Goal: Check status: Check status

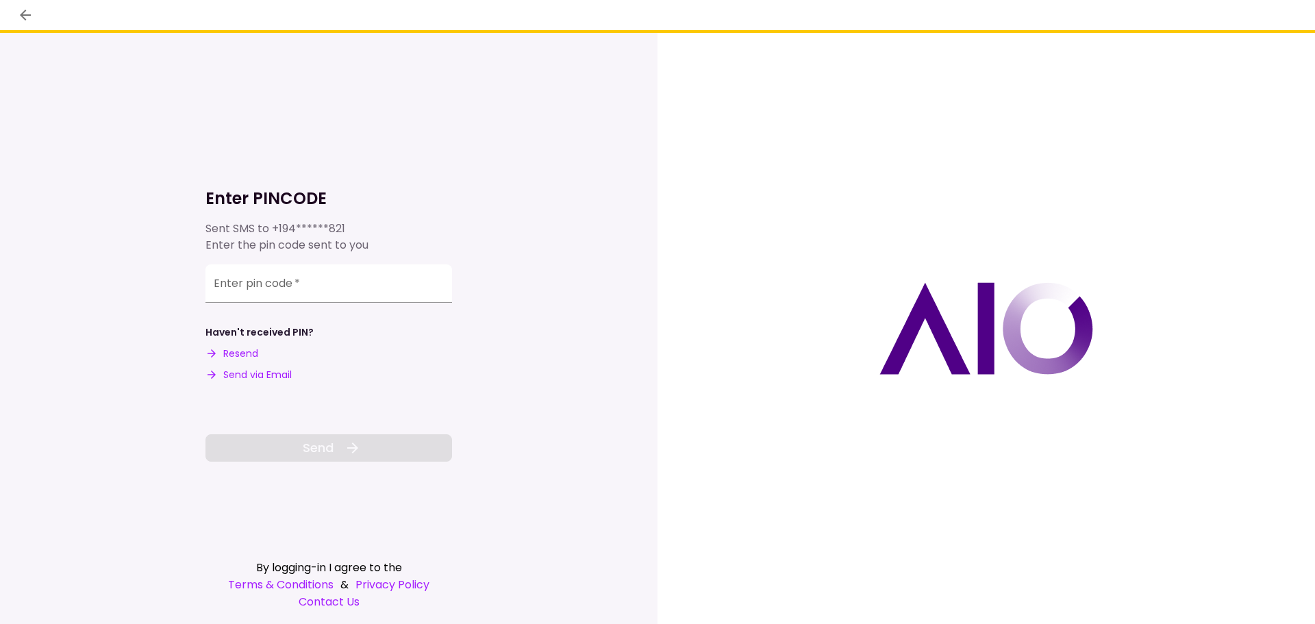
click at [255, 377] on button "Send via Email" at bounding box center [249, 375] width 86 height 14
click at [279, 288] on input "Enter pin code   *" at bounding box center [329, 283] width 247 height 38
click at [304, 299] on input "Enter pin code   *" at bounding box center [329, 283] width 247 height 38
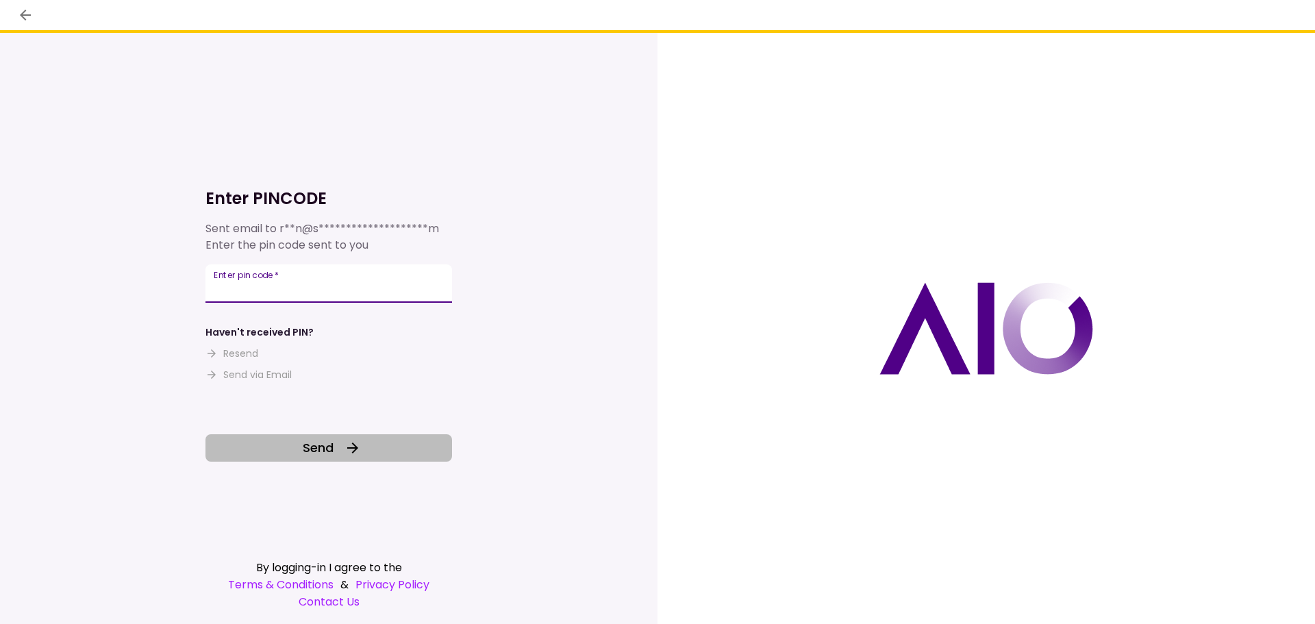
type input "******"
click at [322, 434] on button "Send" at bounding box center [329, 447] width 247 height 27
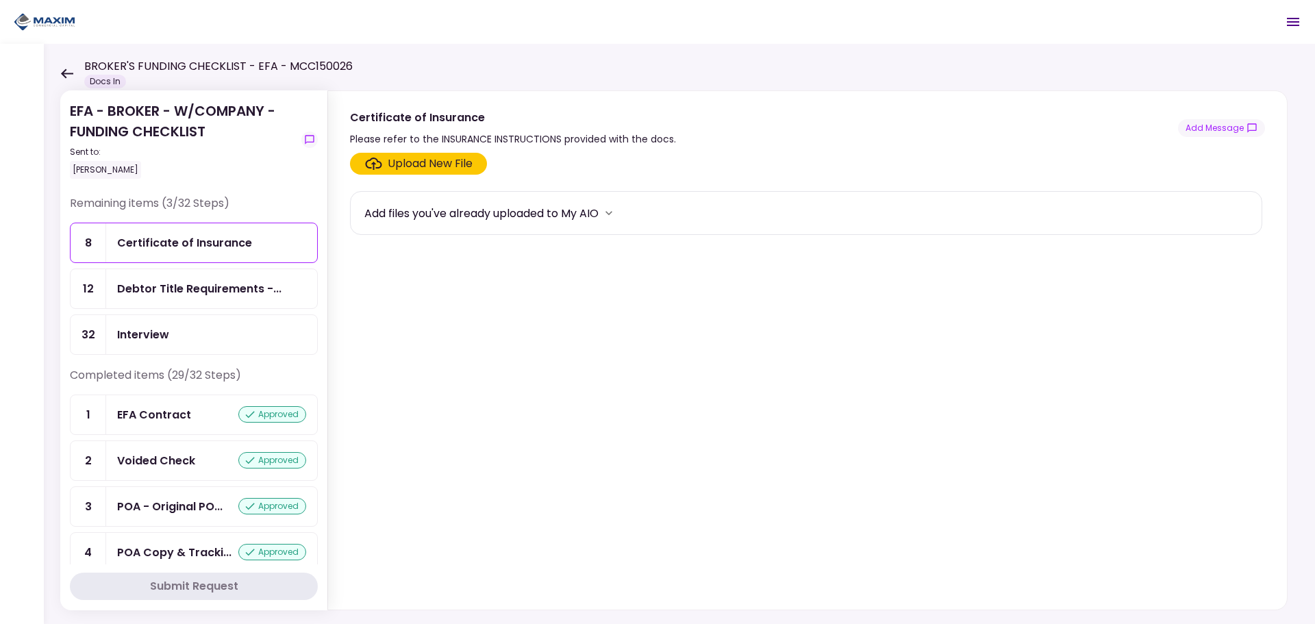
click at [71, 79] on div "BROKER'S FUNDING CHECKLIST - EFA - MCC150026 Docs In" at bounding box center [206, 73] width 293 height 30
click at [66, 70] on icon at bounding box center [67, 74] width 12 height 10
